Goal: Task Accomplishment & Management: Complete application form

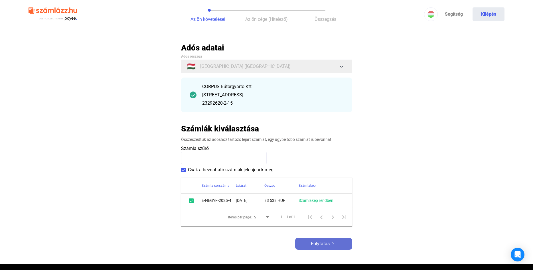
click at [325, 243] on span "Folytatás" at bounding box center [320, 243] width 19 height 7
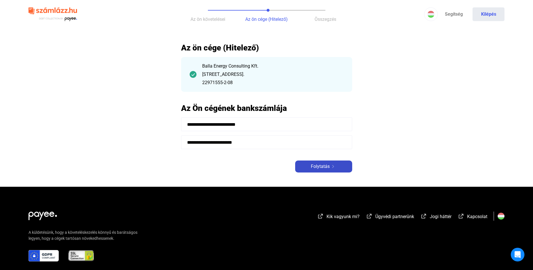
click at [312, 168] on span "Folytatás" at bounding box center [320, 166] width 19 height 7
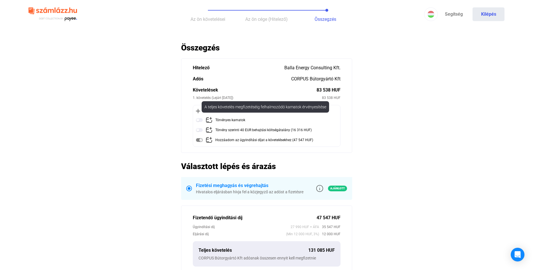
click at [199, 119] on img at bounding box center [199, 120] width 7 height 7
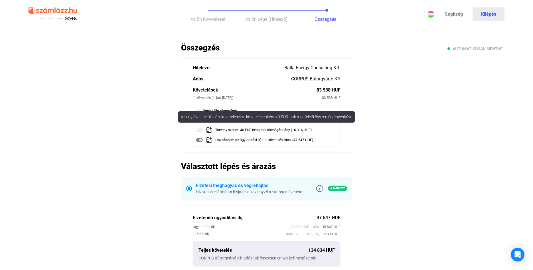
click at [199, 129] on img at bounding box center [199, 130] width 7 height 7
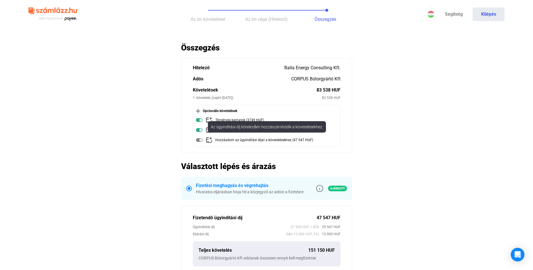
click at [202, 141] on img at bounding box center [199, 140] width 7 height 7
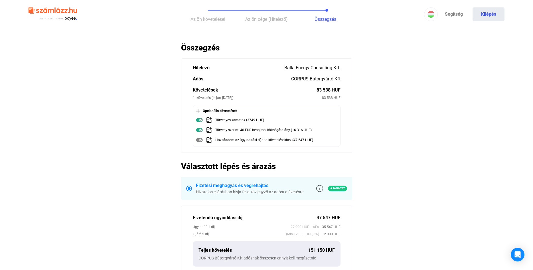
click at [199, 140] on img at bounding box center [199, 140] width 7 height 7
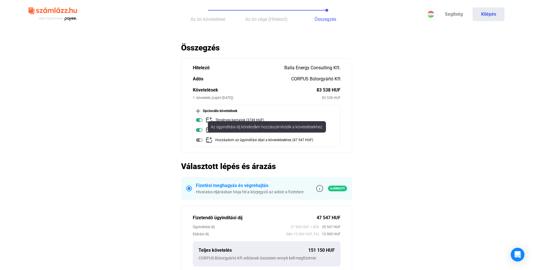
click at [217, 142] on div "Hozzáadom az ügyindítási díjat a követelésekhez (47 547 HUF)" at bounding box center [264, 140] width 98 height 7
click at [199, 141] on img at bounding box center [199, 140] width 7 height 7
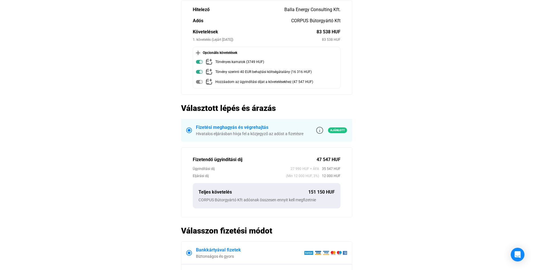
scroll to position [145, 0]
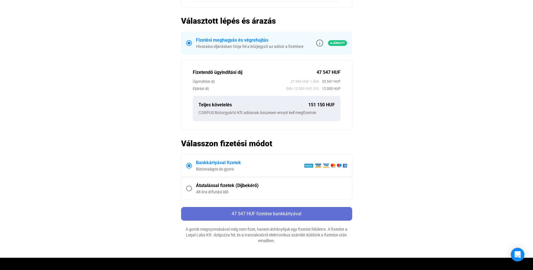
click at [311, 213] on div "47 547 HUF fizetése bankkártyával" at bounding box center [267, 214] width 168 height 7
